Goal: Transaction & Acquisition: Subscribe to service/newsletter

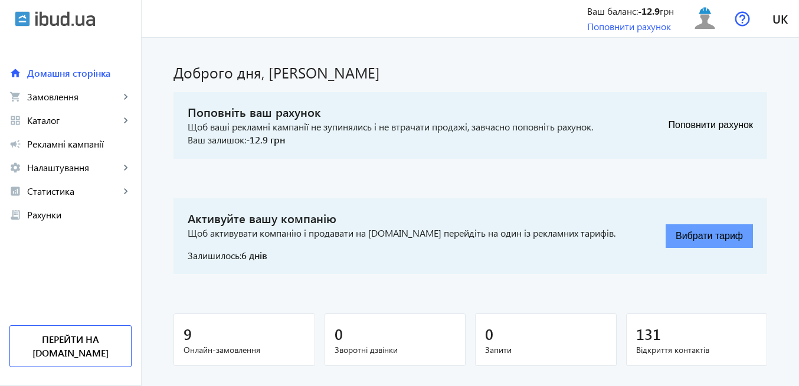
click at [708, 239] on button "Вибрати тариф" at bounding box center [708, 236] width 87 height 24
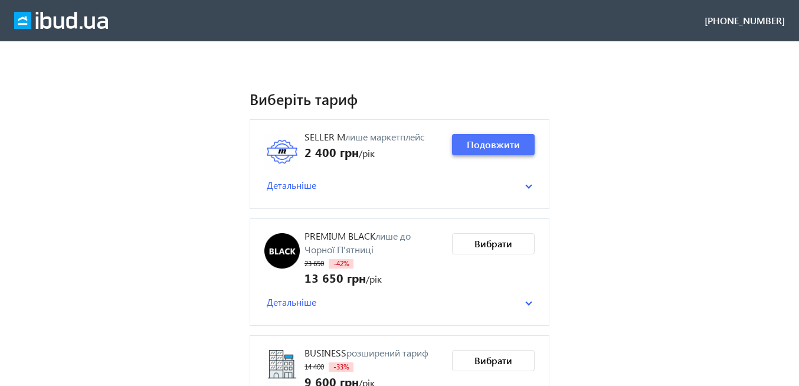
click at [505, 148] on span "Подовжити" at bounding box center [493, 144] width 53 height 13
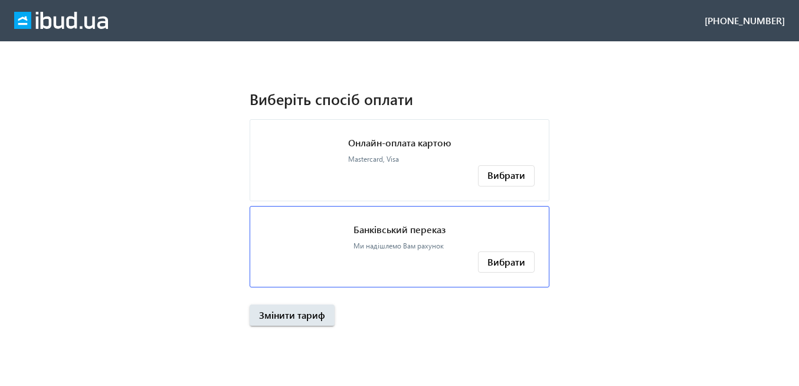
click at [413, 231] on p "Банківський переказ" at bounding box center [399, 229] width 92 height 13
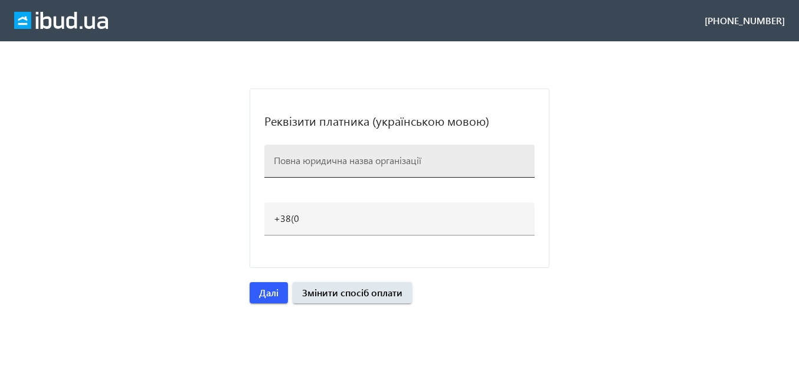
click at [331, 162] on input at bounding box center [399, 160] width 251 height 12
paste input "ТОВ Євро Груп"
type input "ТОВ Євро Груп"
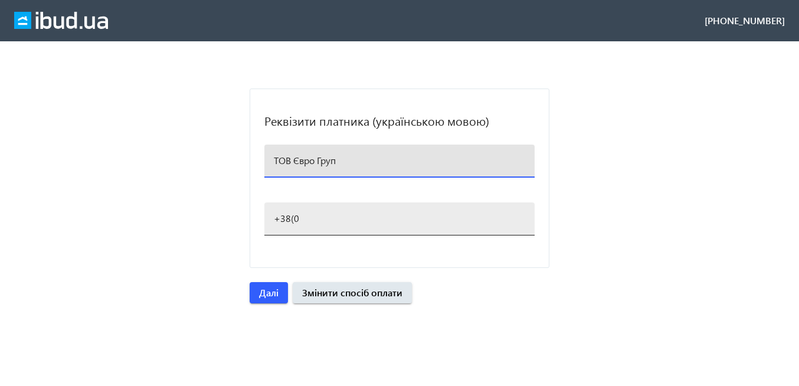
click at [296, 215] on input "+38(0" at bounding box center [399, 218] width 251 height 12
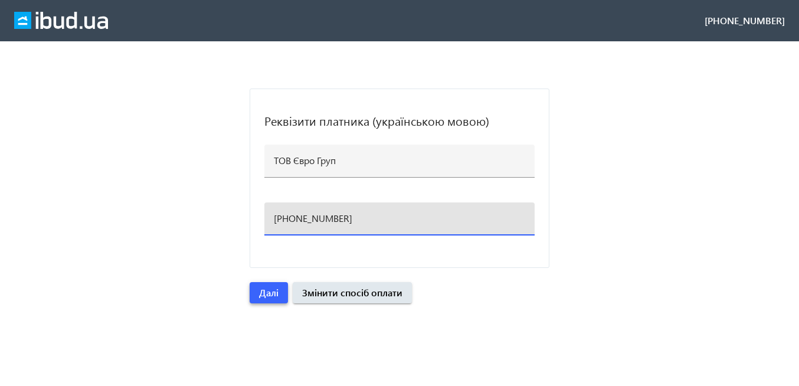
type input "[PHONE_NUMBER]"
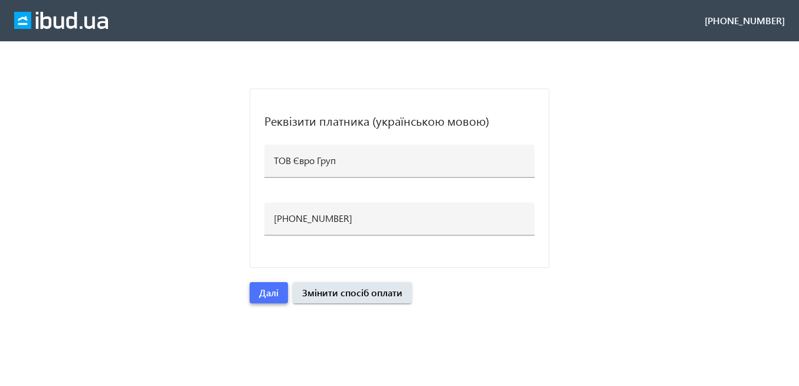
click at [281, 293] on span "button" at bounding box center [268, 292] width 38 height 28
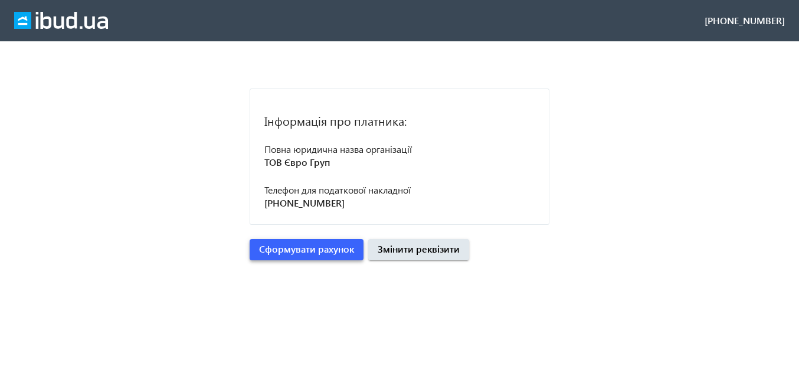
click at [329, 253] on span "Сформувати рахунок" at bounding box center [306, 248] width 95 height 13
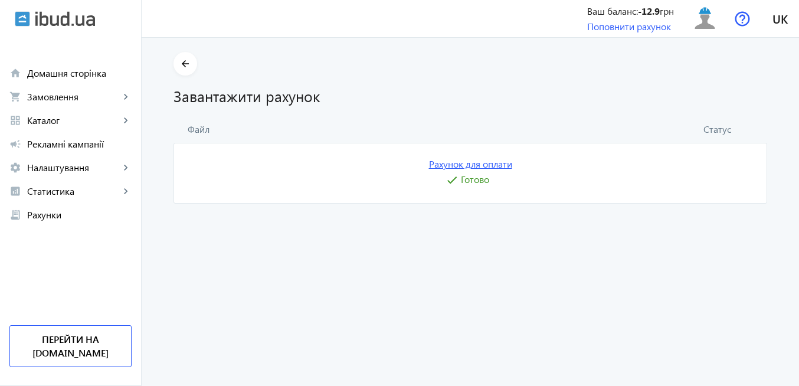
click at [490, 165] on link "Рахунок для оплати" at bounding box center [470, 163] width 83 height 13
click at [706, 21] on img at bounding box center [704, 18] width 27 height 27
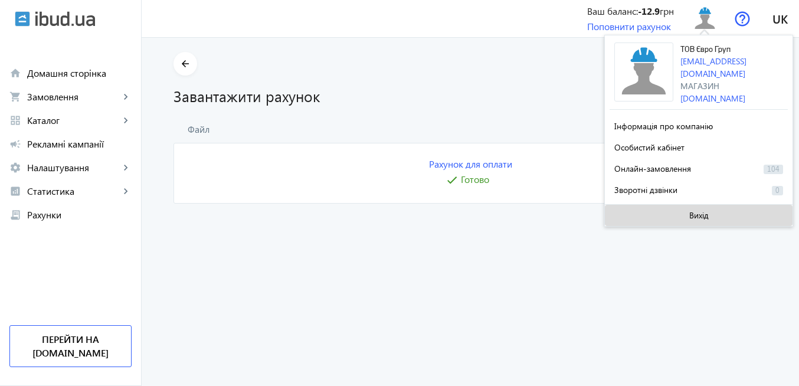
click at [682, 218] on span at bounding box center [699, 215] width 188 height 28
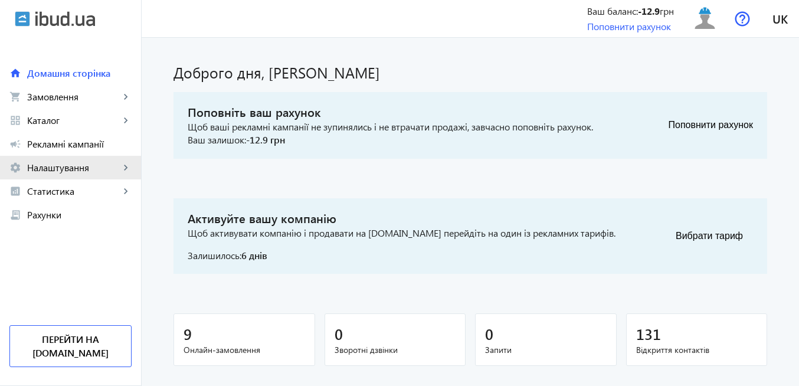
click at [81, 172] on span "Налаштування" at bounding box center [73, 168] width 93 height 12
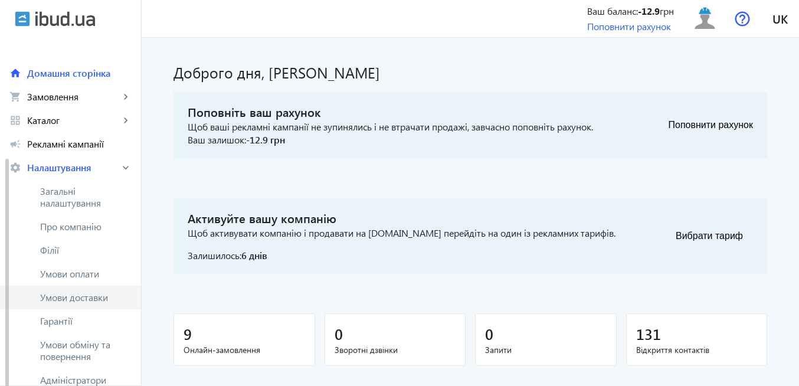
scroll to position [71, 0]
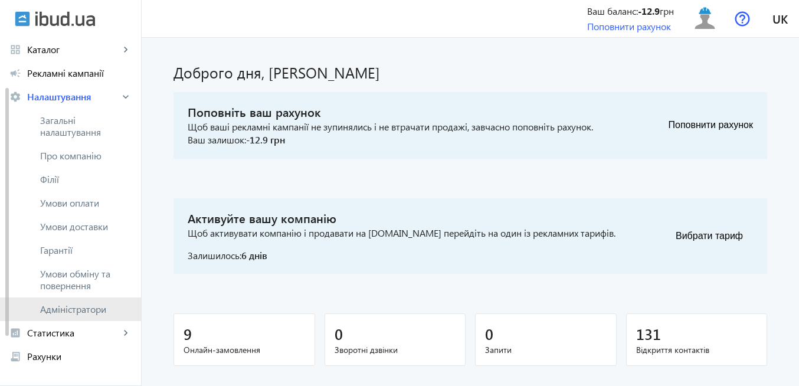
click at [82, 308] on span "Адміністратори" at bounding box center [85, 309] width 91 height 12
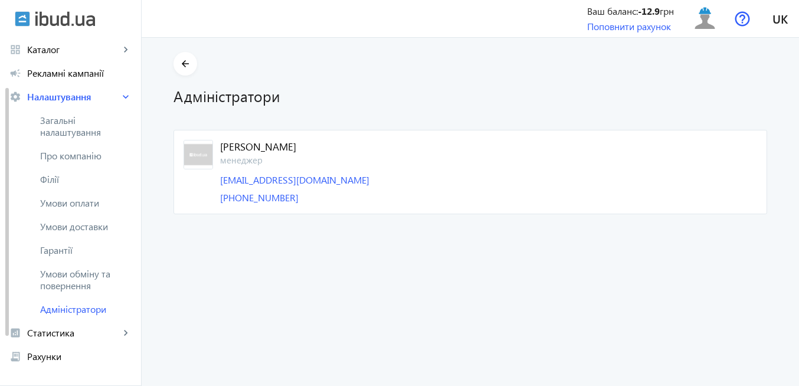
drag, startPoint x: 308, startPoint y: 199, endPoint x: 212, endPoint y: 195, distance: 96.2
click at [212, 195] on mat-card "Олександр менеджер 0638738747@ukr.net +38(096)776-71-71" at bounding box center [469, 172] width 593 height 85
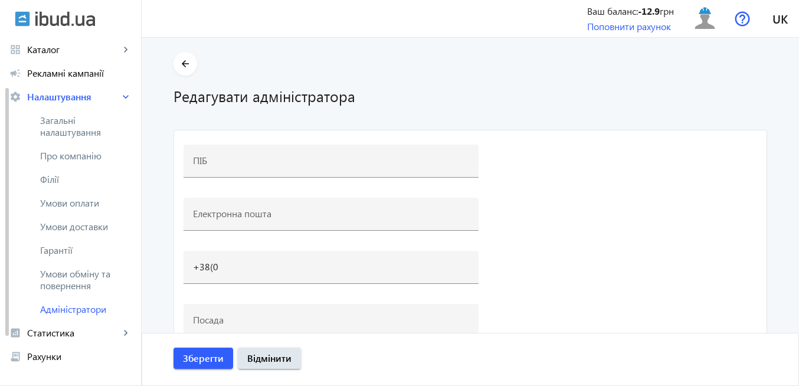
type input "Олександр"
type input "[EMAIL_ADDRESS][DOMAIN_NAME]"
type input "[PHONE_NUMBER]"
type input "менеджер"
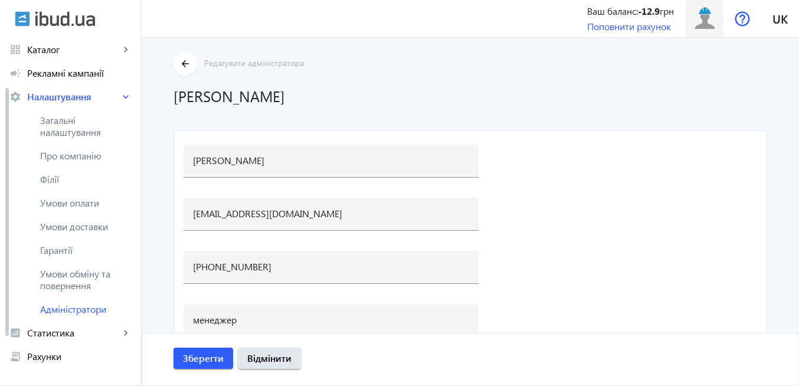
click at [697, 27] on img at bounding box center [704, 18] width 27 height 27
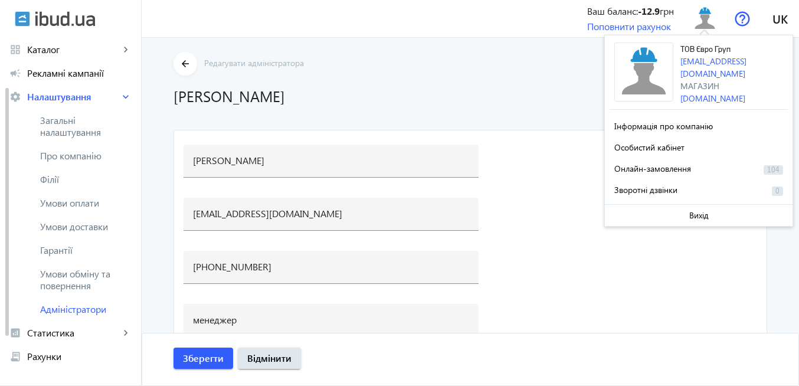
drag, startPoint x: 697, startPoint y: 215, endPoint x: 689, endPoint y: 210, distance: 9.5
click at [697, 215] on span "Вихід" at bounding box center [698, 215] width 19 height 9
